Goal: Transaction & Acquisition: Purchase product/service

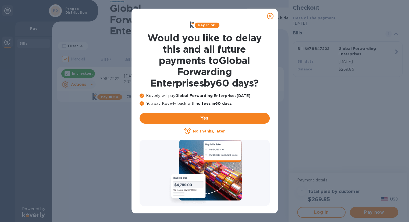
click at [269, 17] on icon at bounding box center [270, 16] width 6 height 6
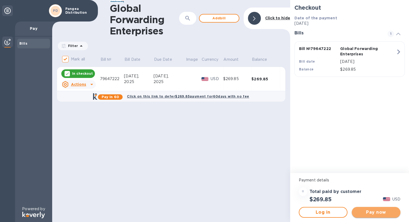
click at [377, 215] on span "Pay now" at bounding box center [376, 212] width 40 height 6
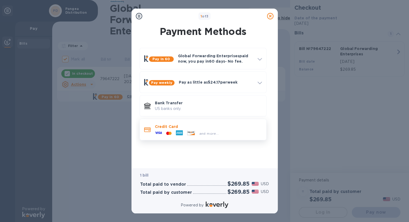
click at [179, 126] on p "Credit Card" at bounding box center [208, 126] width 107 height 5
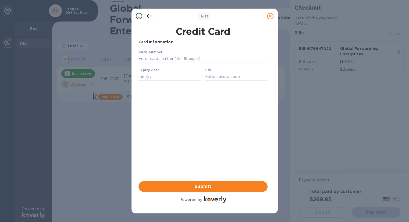
click at [161, 58] on input "text" at bounding box center [202, 59] width 129 height 8
click at [148, 122] on div "Card Information Your browser does not support iframes Submit Powered by" at bounding box center [203, 121] width 129 height 165
click at [157, 59] on input "text" at bounding box center [202, 59] width 129 height 8
click at [149, 14] on icon at bounding box center [150, 16] width 6 height 6
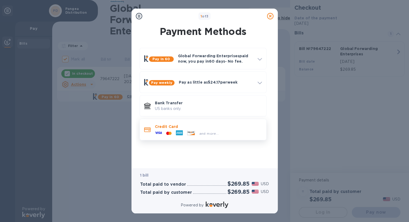
click at [222, 129] on div "and more..." at bounding box center [208, 132] width 107 height 6
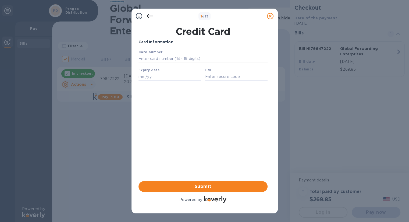
click at [165, 61] on input "text" at bounding box center [202, 59] width 129 height 8
type input "[CREDIT_CARD_NUMBER]"
click at [143, 80] on input "text" at bounding box center [169, 77] width 62 height 8
type input "11/28"
click at [226, 78] on input "text" at bounding box center [236, 77] width 62 height 8
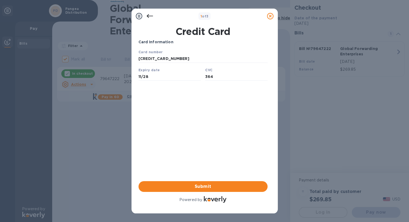
type input "364"
click at [213, 113] on div "Card Information Your browser does not support iframes Submit Powered by" at bounding box center [203, 121] width 129 height 165
click at [206, 187] on span "Submit" at bounding box center [203, 187] width 121 height 6
